Goal: Information Seeking & Learning: Learn about a topic

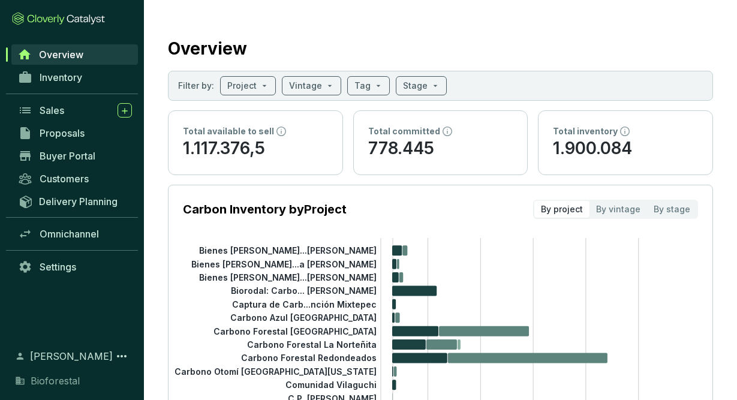
scroll to position [32, 0]
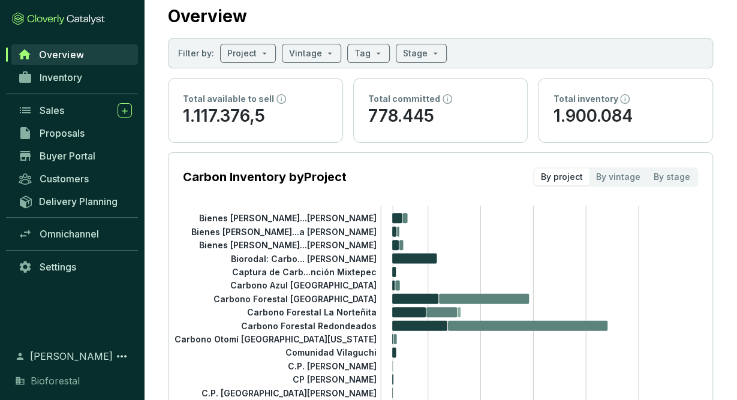
click at [79, 136] on span "Proposals" at bounding box center [62, 133] width 45 height 12
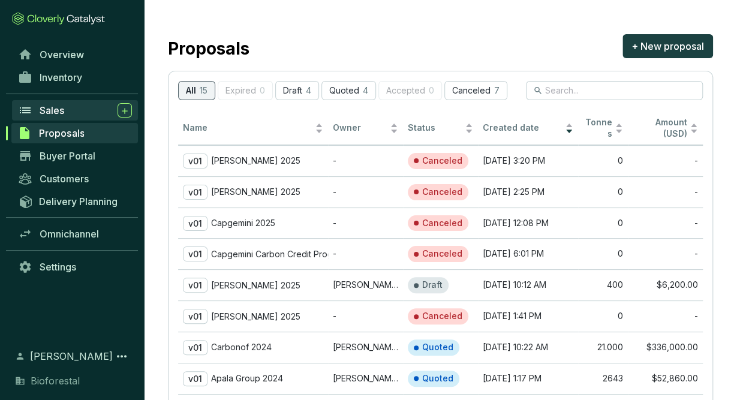
click at [75, 103] on div "Sales" at bounding box center [86, 110] width 92 height 14
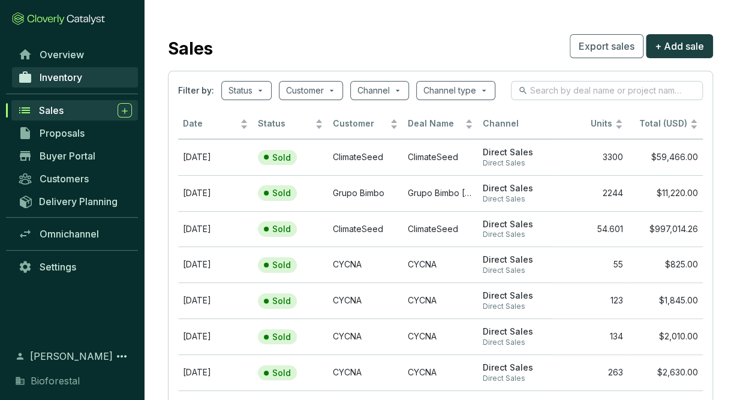
click at [85, 72] on link "Inventory" at bounding box center [75, 77] width 126 height 20
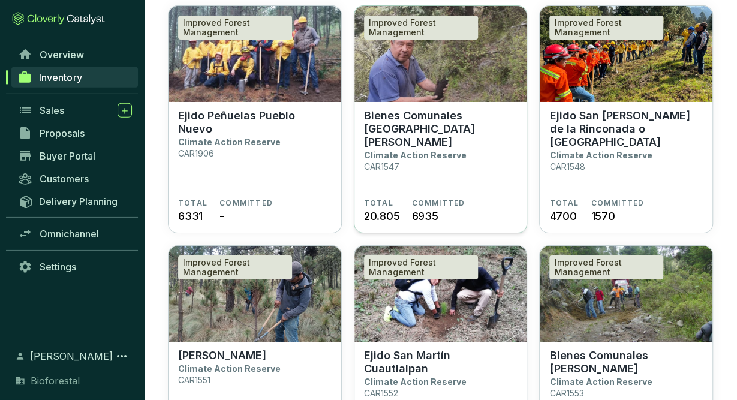
scroll to position [2032, 0]
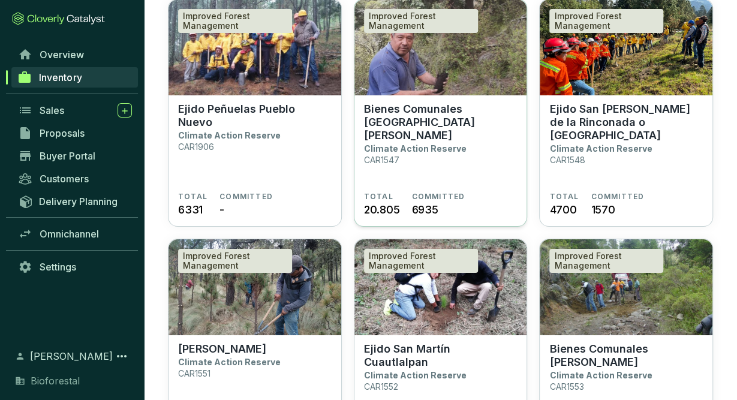
click at [487, 180] on section "Bienes Comunales San Pedro Ecatzingo Climate Action Reserve CAR1547" at bounding box center [440, 147] width 153 height 89
click at [417, 143] on p "Climate Action Reserve" at bounding box center [415, 148] width 103 height 10
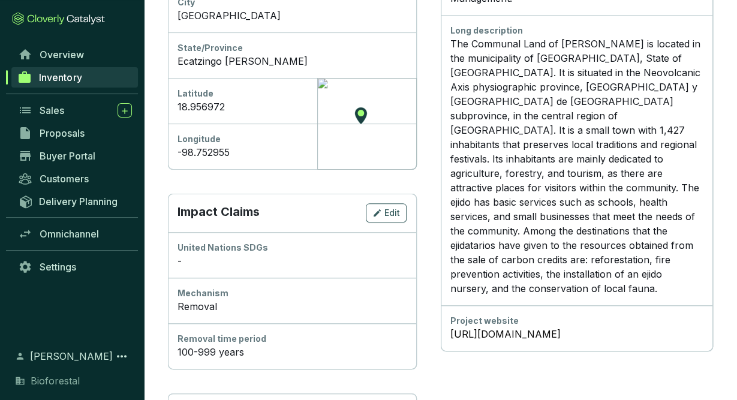
scroll to position [627, 0]
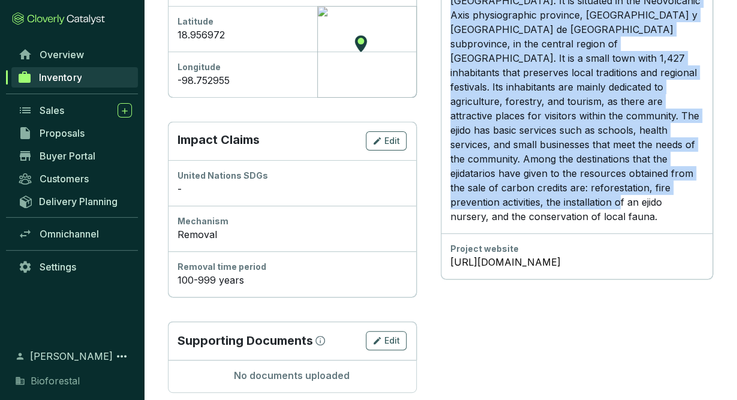
drag, startPoint x: 477, startPoint y: 190, endPoint x: 642, endPoint y: 191, distance: 164.9
click at [642, 191] on p "The Communal Land of [PERSON_NAME] is located in the municipality of [GEOGRAPHI…" at bounding box center [576, 94] width 253 height 259
copy p "The Communal Land of [PERSON_NAME] is located in the municipality of [GEOGRAPHI…"
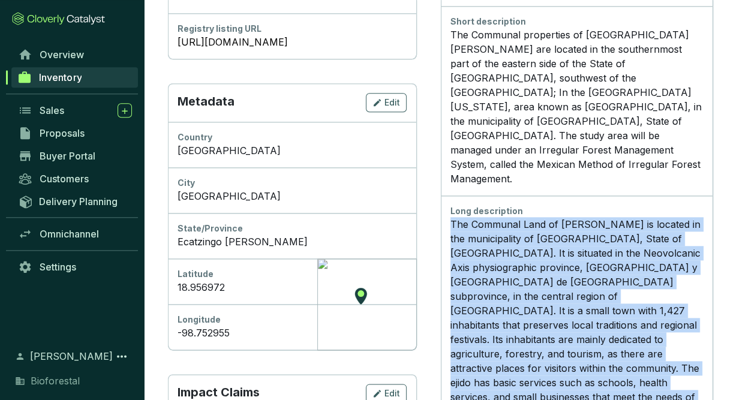
scroll to position [354, 0]
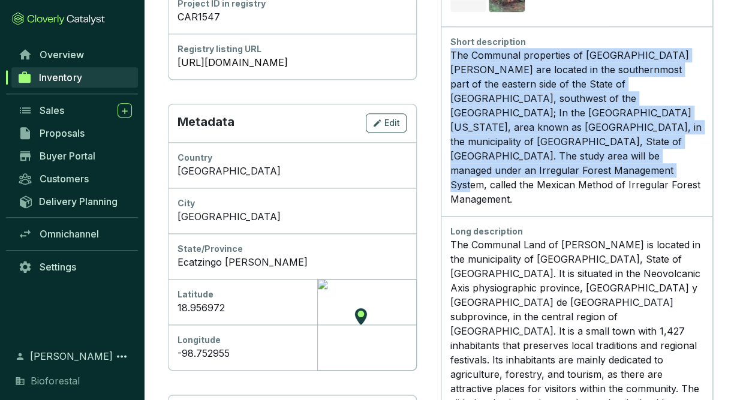
drag, startPoint x: 565, startPoint y: 168, endPoint x: 465, endPoint y: 53, distance: 152.1
click at [465, 53] on div "Short description The Communal properties of [GEOGRAPHIC_DATA][PERSON_NAME] are…" at bounding box center [577, 120] width 272 height 189
copy div "The Communal properties of [GEOGRAPHIC_DATA][PERSON_NAME] are located in the so…"
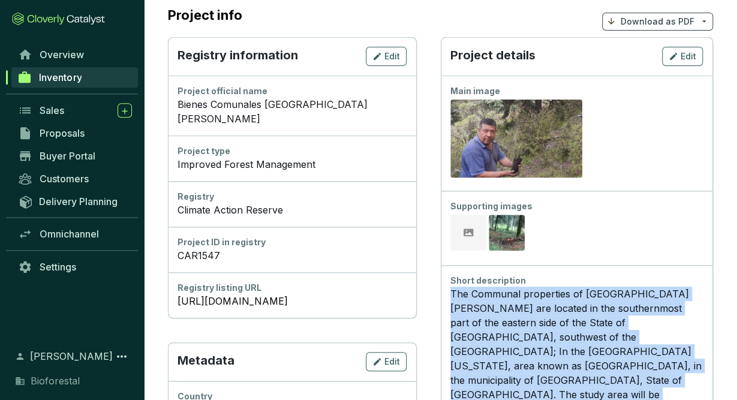
scroll to position [105, 0]
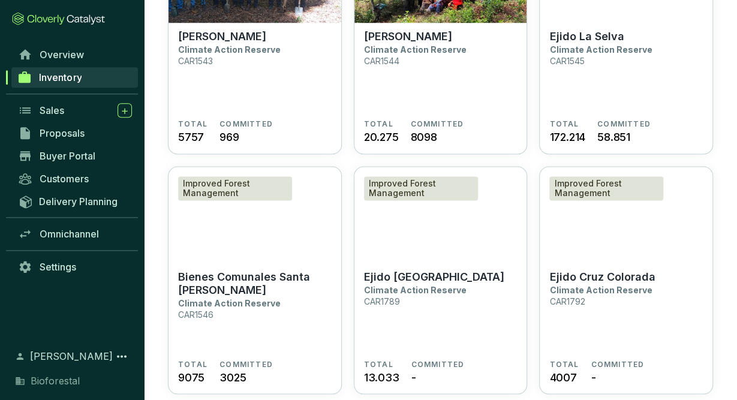
scroll to position [940, 0]
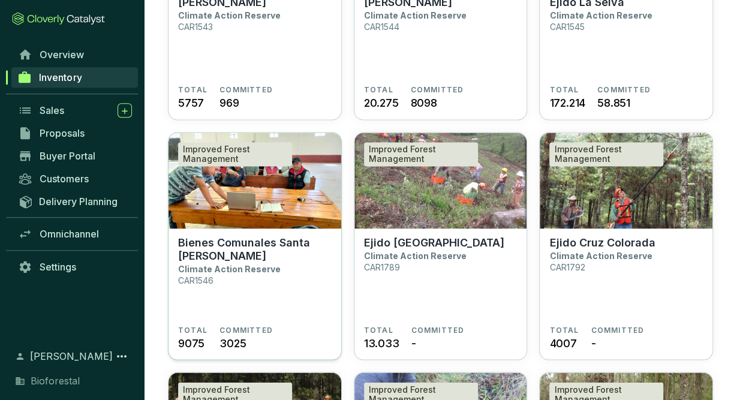
click at [232, 326] on span "COMMITTED" at bounding box center [245, 330] width 53 height 10
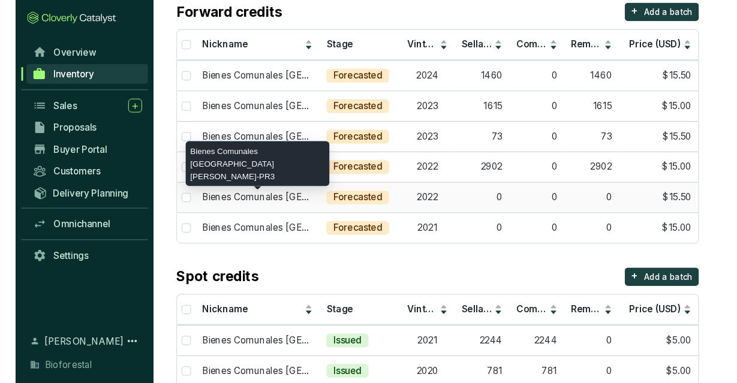
scroll to position [141, 0]
